Goal: Transaction & Acquisition: Book appointment/travel/reservation

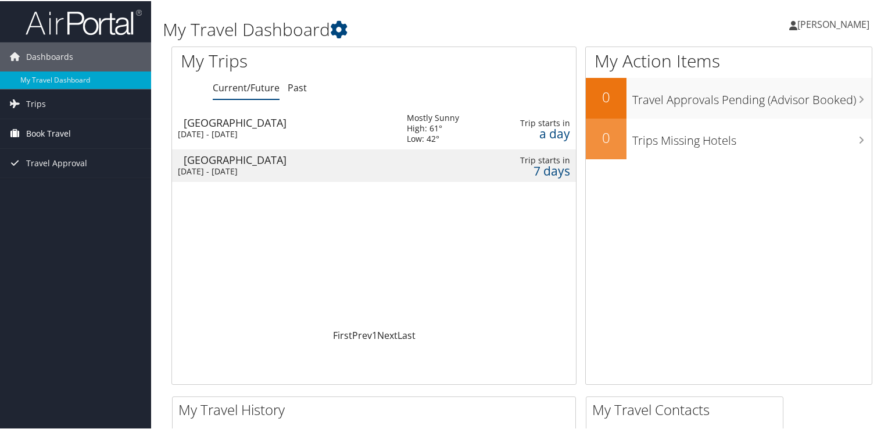
click at [57, 128] on span "Book Travel" at bounding box center [48, 132] width 45 height 29
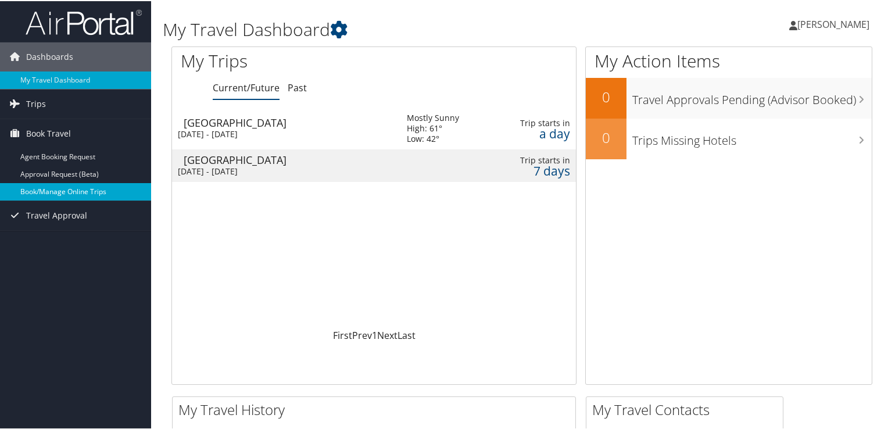
click at [68, 188] on link "Book/Manage Online Trips" at bounding box center [75, 190] width 151 height 17
